Goal: Find specific page/section

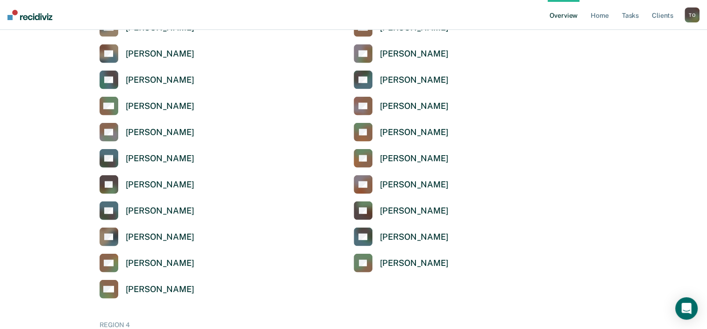
scroll to position [2243, 0]
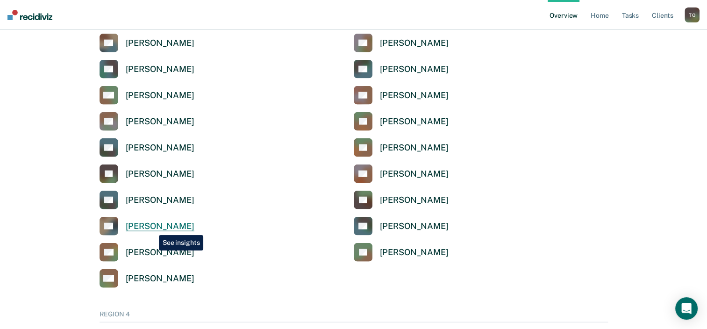
click at [153, 228] on div "Taofeeq Olanipekun" at bounding box center [160, 226] width 69 height 11
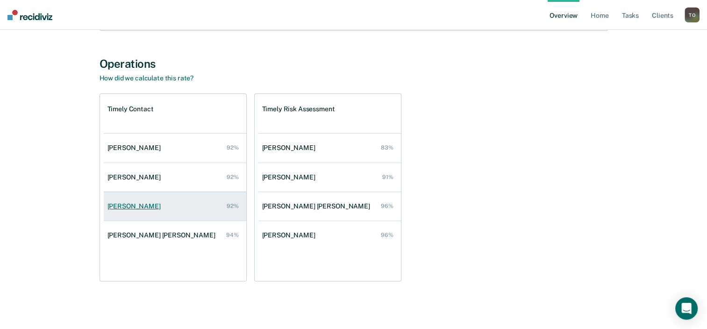
scroll to position [172, 0]
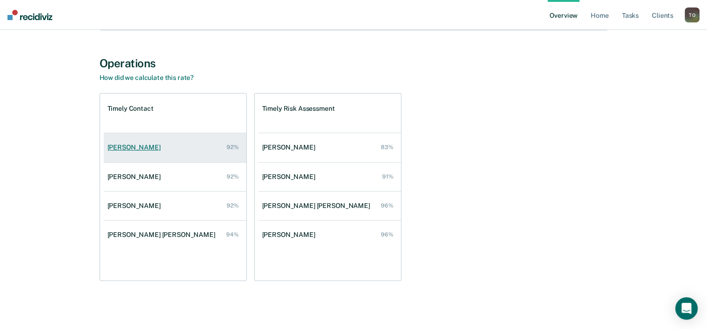
click at [127, 148] on div "Toxie Cockrell" at bounding box center [135, 147] width 57 height 8
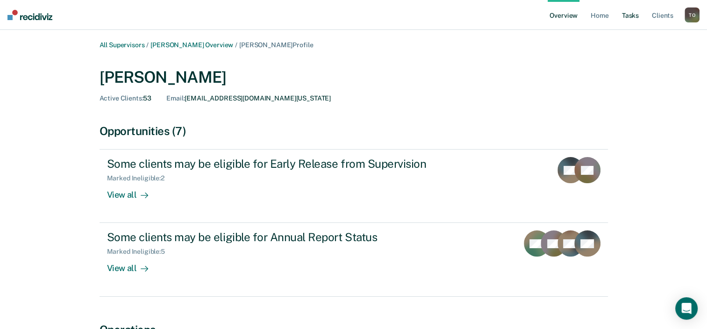
click at [629, 14] on link "Tasks" at bounding box center [630, 15] width 21 height 30
